Goal: Task Accomplishment & Management: Use online tool/utility

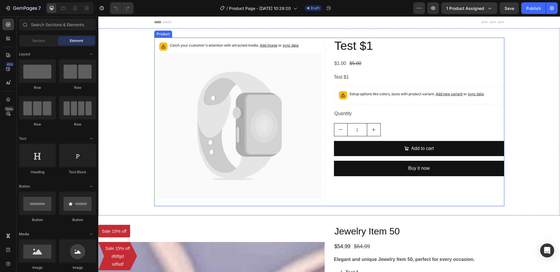
click at [328, 41] on div "Catch your customer's attention with attracted media. Add image or sync data Pr…" at bounding box center [329, 122] width 350 height 169
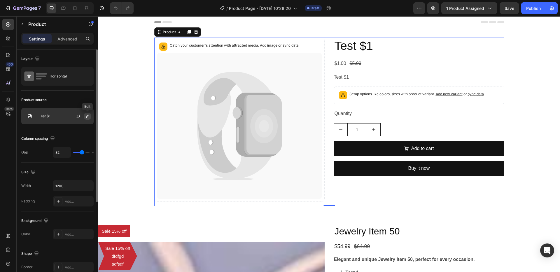
click at [86, 116] on icon "button" at bounding box center [87, 116] width 5 height 5
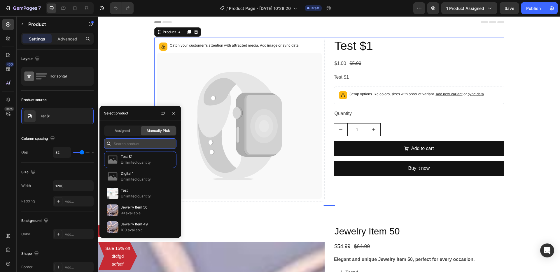
click at [143, 145] on input "text" at bounding box center [140, 144] width 72 height 10
type input "100"
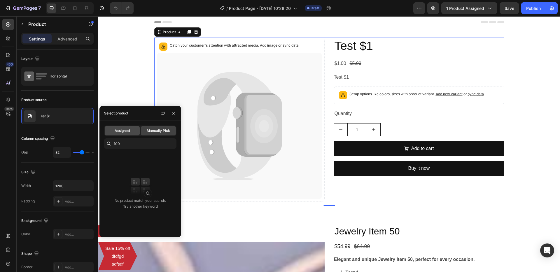
click at [129, 128] on div "Assigned" at bounding box center [122, 130] width 35 height 9
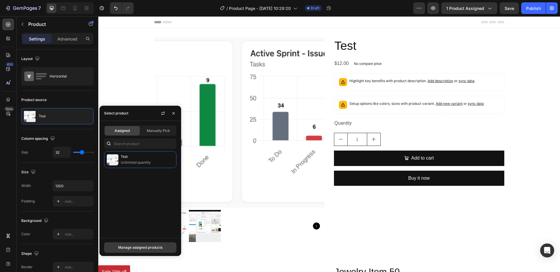
click at [146, 249] on div "Manage assigned products" at bounding box center [140, 247] width 44 height 5
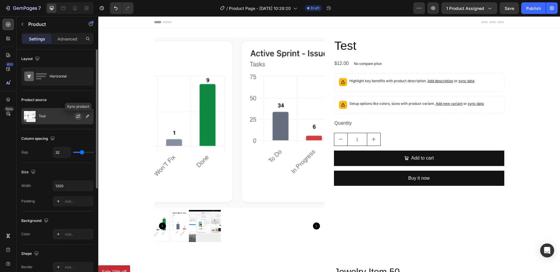
click at [78, 114] on icon "button" at bounding box center [78, 116] width 5 height 5
click at [87, 118] on icon "button" at bounding box center [87, 116] width 5 height 5
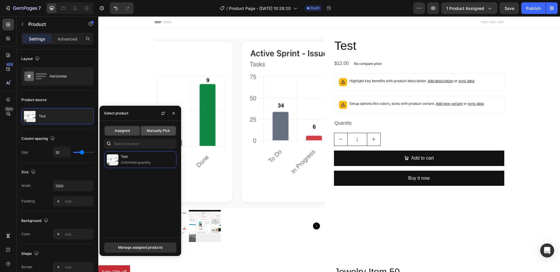
click at [157, 132] on span "Manually Pick" at bounding box center [158, 130] width 23 height 5
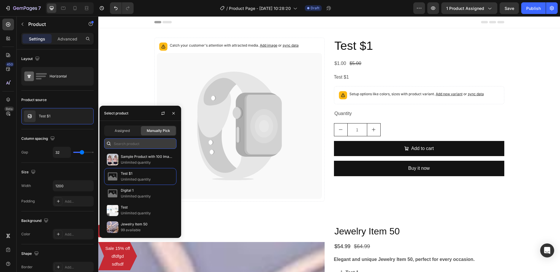
click at [138, 147] on input "text" at bounding box center [140, 144] width 72 height 10
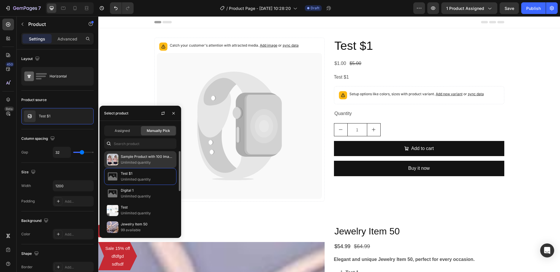
click at [139, 158] on p "Sample Product with 100 Images and 10 Variants" at bounding box center [147, 157] width 53 height 6
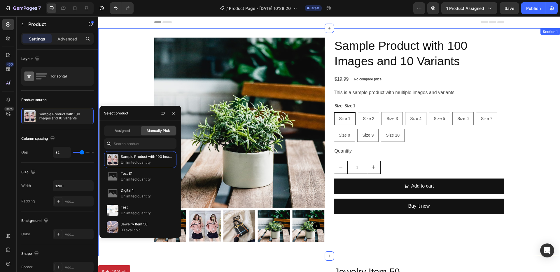
click at [539, 132] on div "Product Images Sample Product with 100 Images and 10 Variants Product Title $19…" at bounding box center [329, 142] width 462 height 209
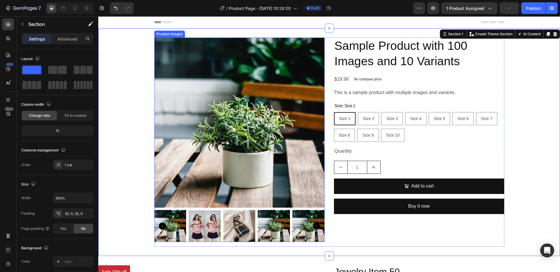
click at [317, 226] on icon "Carousel Next Arrow" at bounding box center [316, 226] width 7 height 7
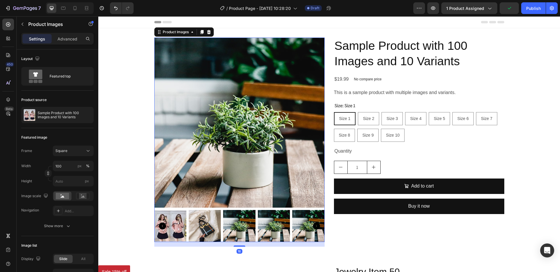
click at [315, 226] on icon "Carousel Next Arrow" at bounding box center [316, 226] width 7 height 7
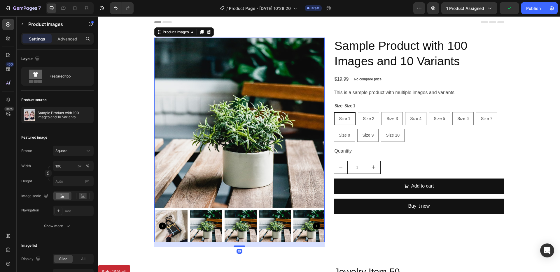
click at [315, 226] on icon "Carousel Next Arrow" at bounding box center [316, 226] width 7 height 7
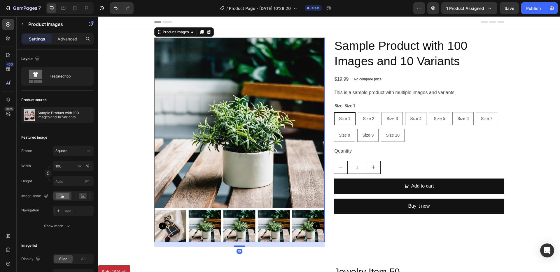
click at [315, 226] on icon "Carousel Next Arrow" at bounding box center [316, 226] width 7 height 7
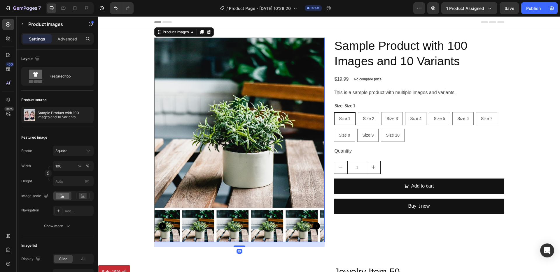
click at [315, 226] on icon "Carousel Next Arrow" at bounding box center [316, 226] width 7 height 7
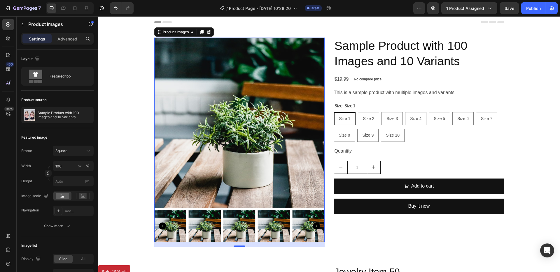
click at [302, 115] on img at bounding box center [239, 123] width 170 height 170
drag, startPoint x: 282, startPoint y: 115, endPoint x: 207, endPoint y: 115, distance: 75.5
click at [211, 115] on img at bounding box center [239, 123] width 170 height 170
drag, startPoint x: 289, startPoint y: 115, endPoint x: 192, endPoint y: 113, distance: 97.1
click at [210, 113] on img at bounding box center [239, 123] width 170 height 170
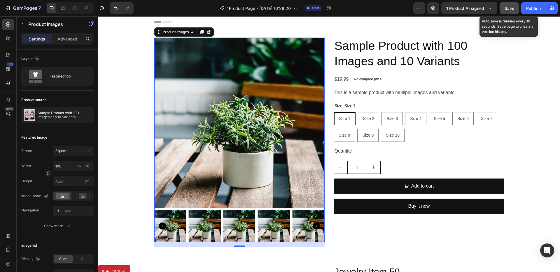
click at [506, 8] on span "Save" at bounding box center [509, 8] width 10 height 5
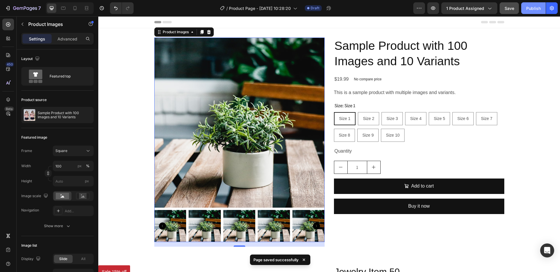
click at [535, 10] on div "Publish" at bounding box center [533, 8] width 15 height 6
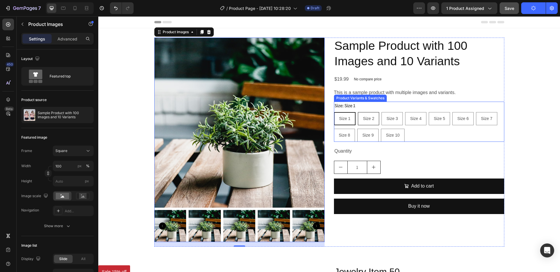
click at [364, 120] on span "Size 2" at bounding box center [368, 118] width 11 height 5
click at [358, 112] on input "Size 2 Size 2 Size 2" at bounding box center [357, 112] width 0 height 0
radio input "true"
radio input "false"
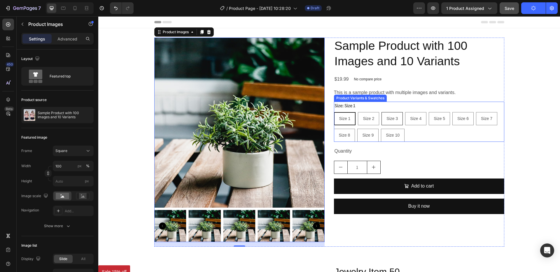
radio input "false"
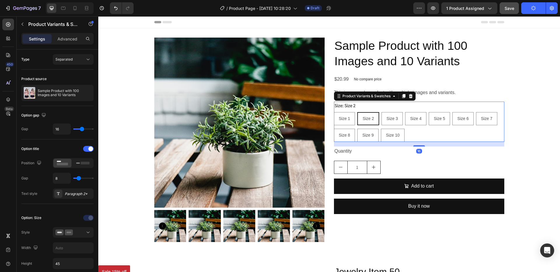
click at [387, 121] on p "Size 10" at bounding box center [393, 122] width 12 height 5
click at [381, 129] on input "Size 10 Size 10 Size 10" at bounding box center [381, 129] width 0 height 0
radio input "true"
click at [416, 119] on span "Size 4" at bounding box center [414, 118] width 11 height 5
click at [404, 112] on input "Size 4 Size 4 Size 4" at bounding box center [404, 112] width 0 height 0
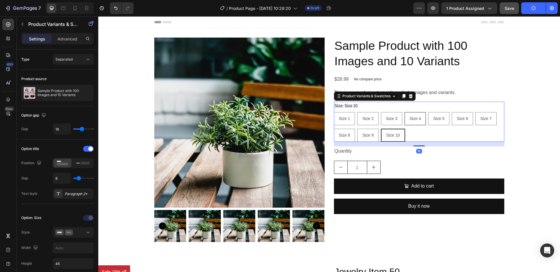
radio input "true"
click at [435, 119] on span "Size 5" at bounding box center [439, 118] width 11 height 5
click at [429, 112] on input "Size 5 Size 5 Size 5" at bounding box center [428, 112] width 0 height 0
radio input "true"
click at [461, 119] on span "Size 6" at bounding box center [462, 118] width 11 height 5
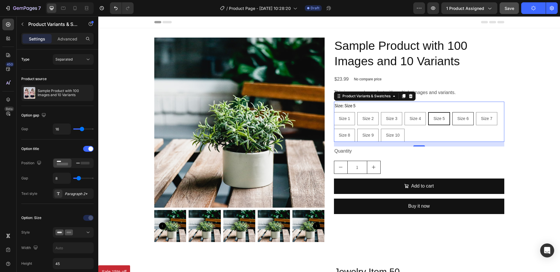
click at [452, 112] on input "Size 6 Size 6 Size 6" at bounding box center [452, 112] width 0 height 0
radio input "true"
click at [481, 119] on span "Size 7" at bounding box center [486, 118] width 11 height 5
click at [476, 112] on input "Size 7 Size 7 Size 7" at bounding box center [476, 112] width 0 height 0
radio input "true"
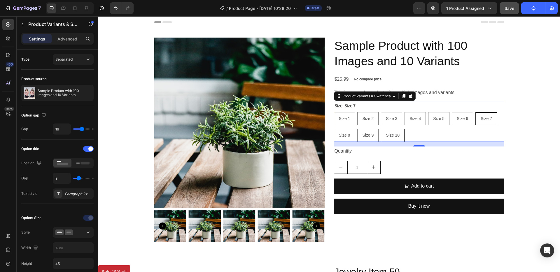
click at [390, 135] on span "Size 10" at bounding box center [393, 135] width 14 height 5
click at [381, 129] on input "Size 10 Size 10 Size 10" at bounding box center [381, 129] width 0 height 0
radio input "true"
click at [363, 135] on span "Size 9" at bounding box center [367, 135] width 11 height 5
click at [357, 129] on input "Size 9 Size 9 Size 9" at bounding box center [357, 129] width 0 height 0
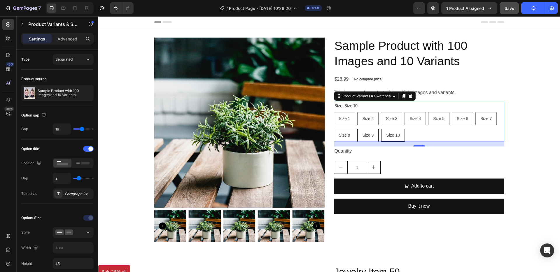
radio input "true"
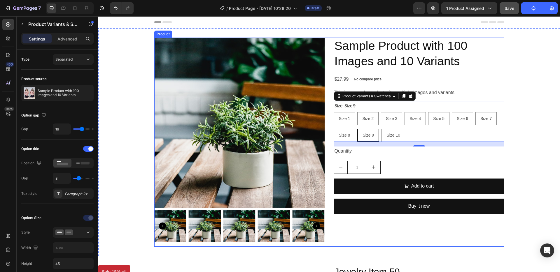
click at [331, 136] on div "Product Images Sample Product with 100 Images and 10 Variants Product Title $27…" at bounding box center [329, 142] width 350 height 209
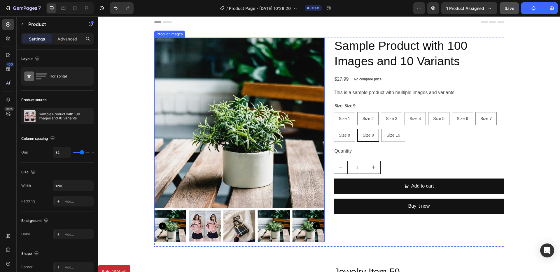
click at [159, 225] on icon "Carousel Back Arrow" at bounding box center [162, 226] width 7 height 7
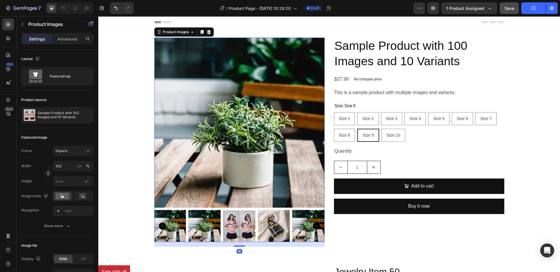
click at [159, 225] on icon "Carousel Back Arrow" at bounding box center [162, 226] width 7 height 7
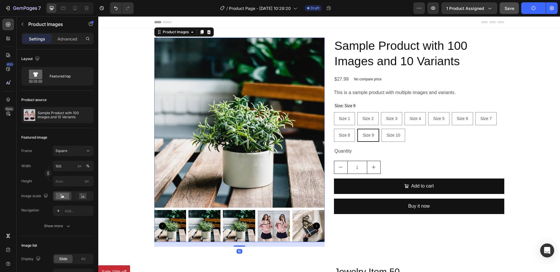
click at [161, 225] on icon "Carousel Back Arrow" at bounding box center [162, 226] width 7 height 7
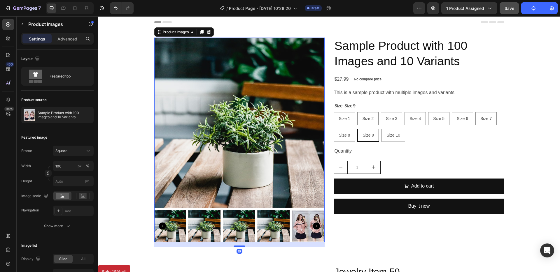
click at [161, 225] on icon "Carousel Back Arrow" at bounding box center [162, 226] width 7 height 7
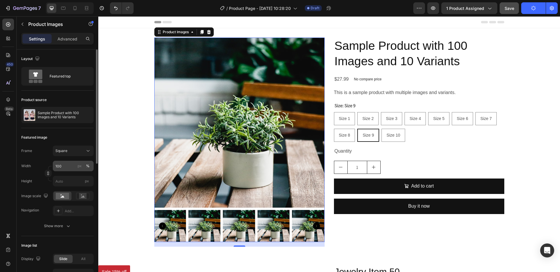
scroll to position [5, 0]
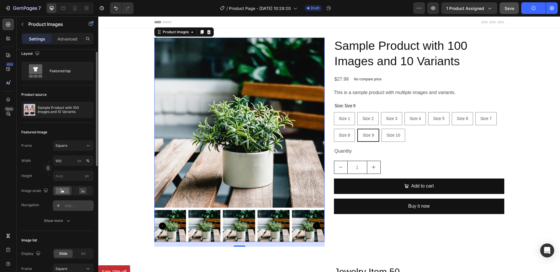
click at [70, 208] on div "Add..." at bounding box center [78, 206] width 27 height 5
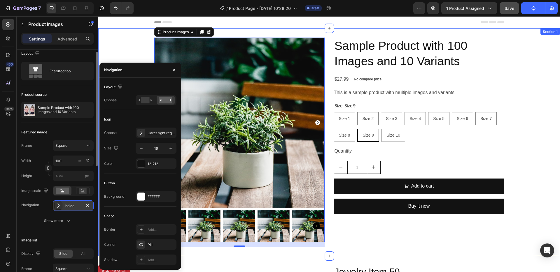
click at [118, 48] on div "Product Images 16 Sample Product with 100 Images and 10 Variants Product Title …" at bounding box center [329, 142] width 462 height 209
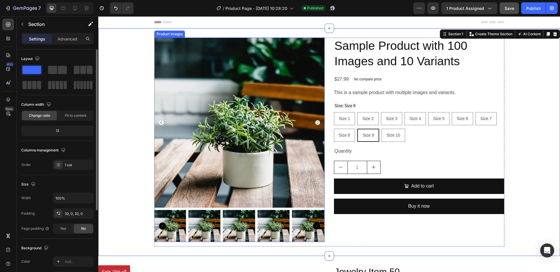
click at [316, 123] on icon "Carousel Next Arrow" at bounding box center [317, 122] width 5 height 5
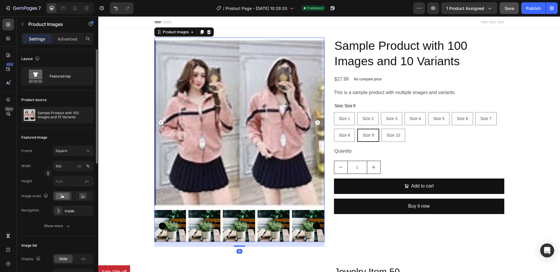
click at [316, 123] on icon "Carousel Next Arrow" at bounding box center [317, 122] width 5 height 5
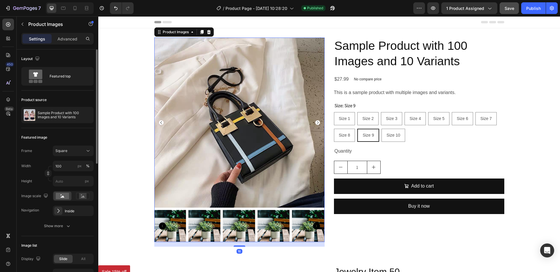
click at [316, 123] on icon "Carousel Next Arrow" at bounding box center [317, 122] width 5 height 5
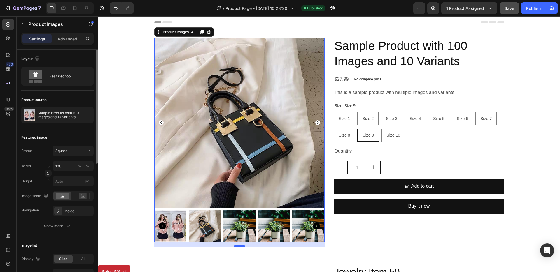
click at [316, 123] on icon "Carousel Next Arrow" at bounding box center [317, 122] width 5 height 5
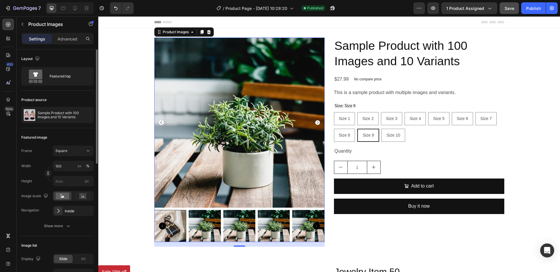
click at [316, 123] on icon "Carousel Next Arrow" at bounding box center [317, 122] width 5 height 5
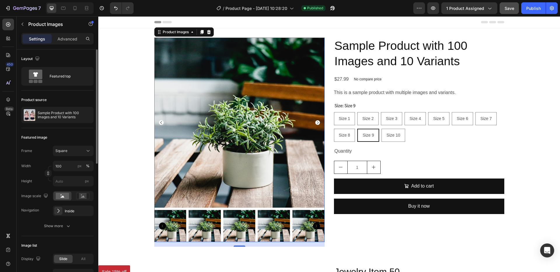
click at [316, 123] on icon "Carousel Next Arrow" at bounding box center [317, 122] width 5 height 5
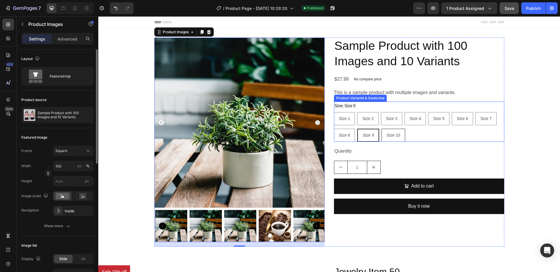
click at [396, 134] on span "Size 10" at bounding box center [393, 135] width 14 height 5
click at [381, 129] on input "Size 10 Size 10 Size 10" at bounding box center [381, 129] width 0 height 0
radio input "true"
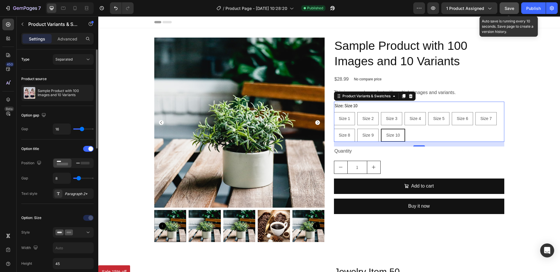
click at [510, 11] on button "Save" at bounding box center [509, 8] width 19 height 12
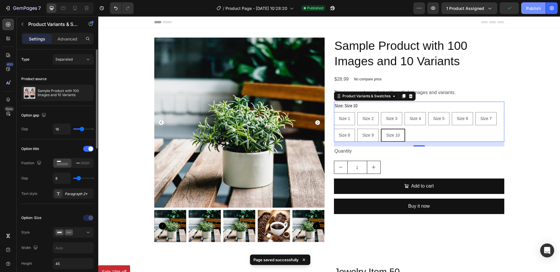
click at [535, 8] on div "Publish" at bounding box center [533, 8] width 15 height 6
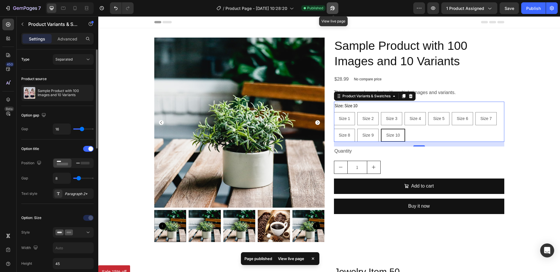
click at [334, 8] on icon "button" at bounding box center [333, 8] width 6 height 6
click at [332, 8] on icon "button" at bounding box center [333, 8] width 6 height 6
